Goal: Share content

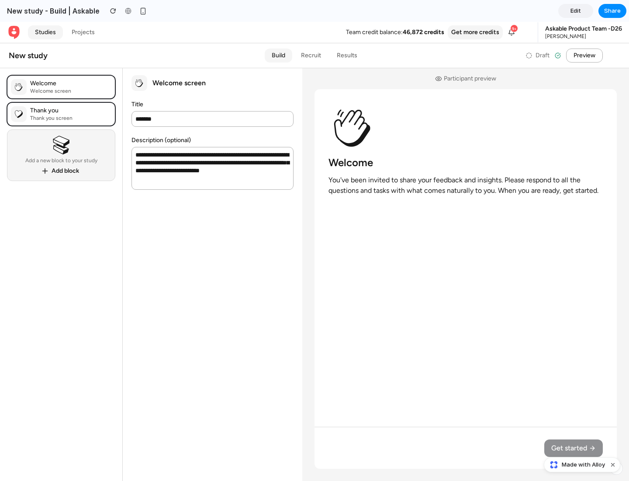
click at [613, 11] on span "Share" at bounding box center [613, 11] width 17 height 9
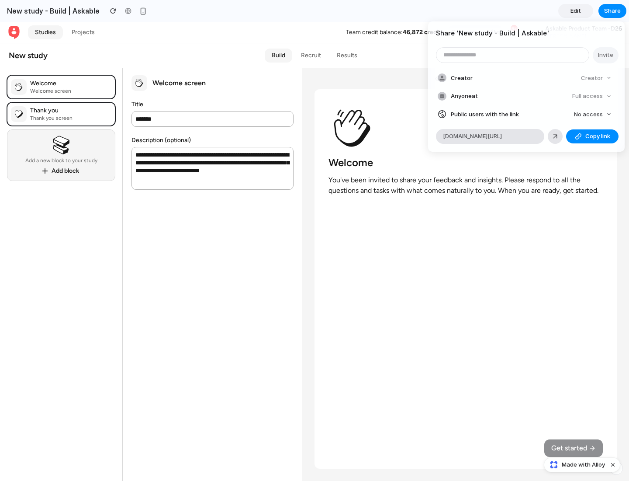
click at [593, 136] on span "Copy link" at bounding box center [598, 136] width 25 height 9
click at [584, 465] on div "Share ' New study - Build | Askable ' Invite Creator Creator Anyone at Full acc…" at bounding box center [314, 240] width 629 height 481
